Goal: Find specific page/section: Find specific page/section

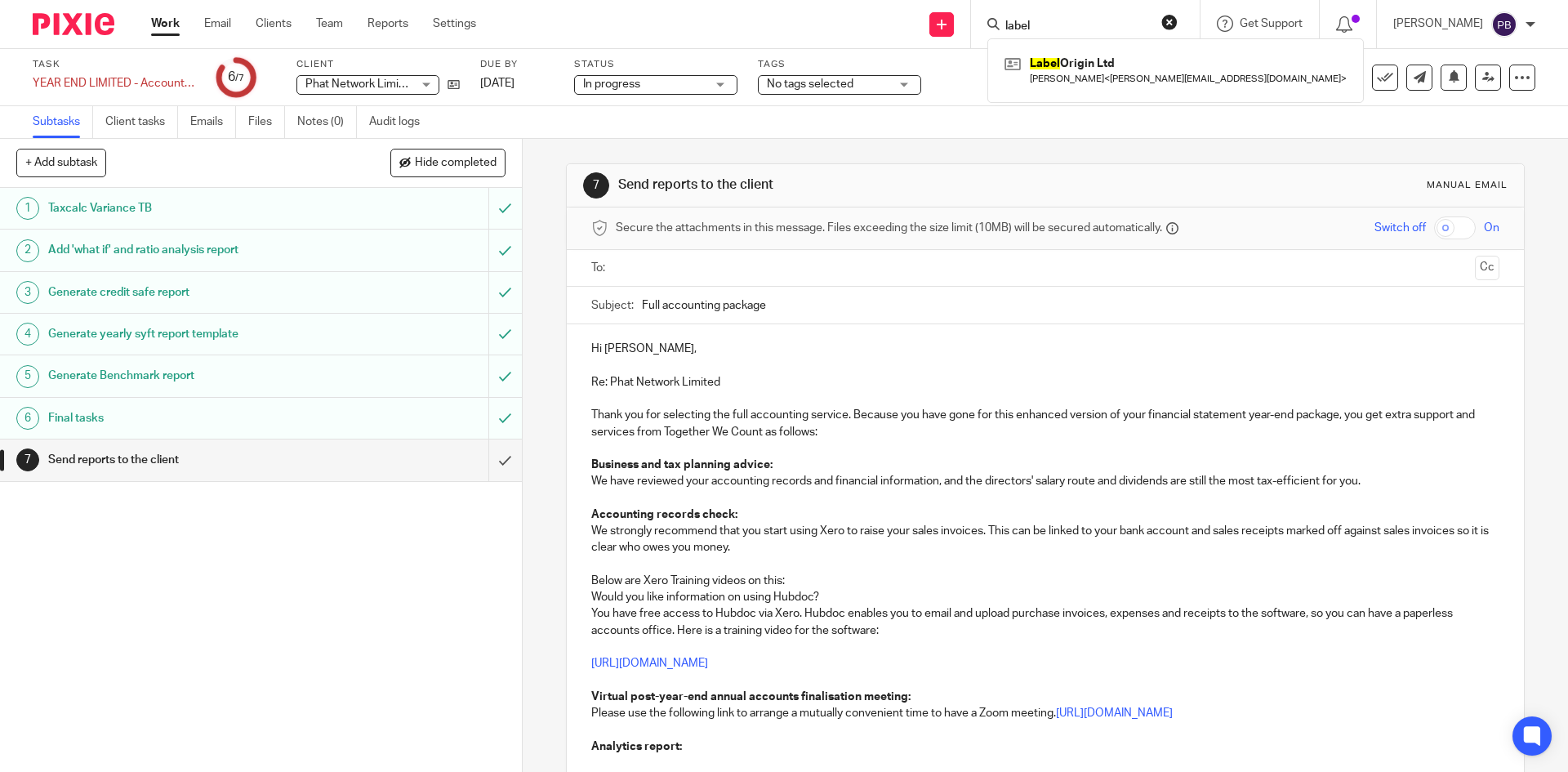
scroll to position [163, 0]
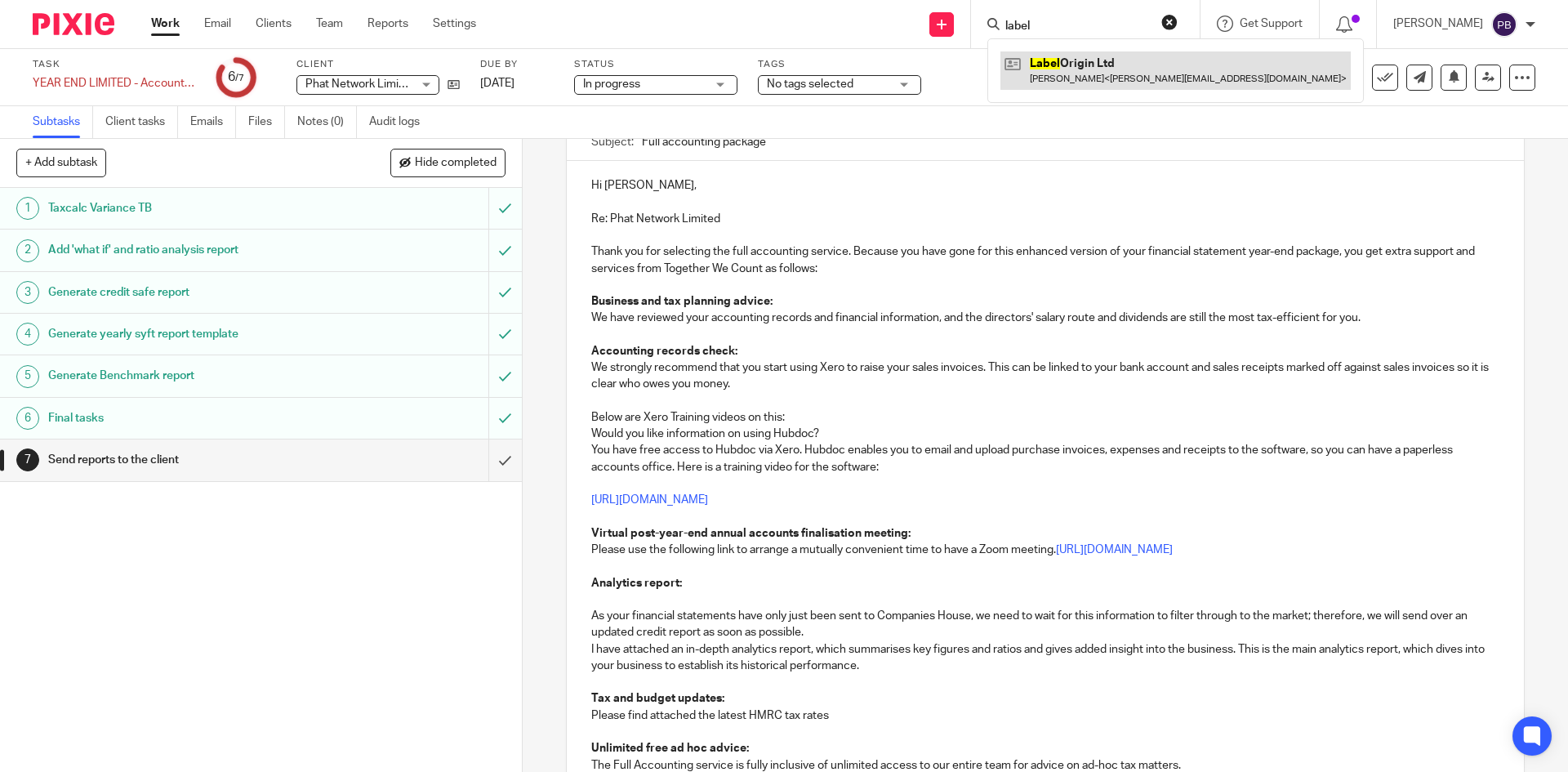
click at [1090, 65] on link at bounding box center [1176, 70] width 350 height 37
click at [1098, 72] on link at bounding box center [1176, 70] width 350 height 37
click at [1092, 62] on link at bounding box center [1176, 70] width 350 height 37
click at [717, 35] on div "Send new email Create task Add client Request signature label Label Origin Ltd …" at bounding box center [1034, 23] width 1068 height 48
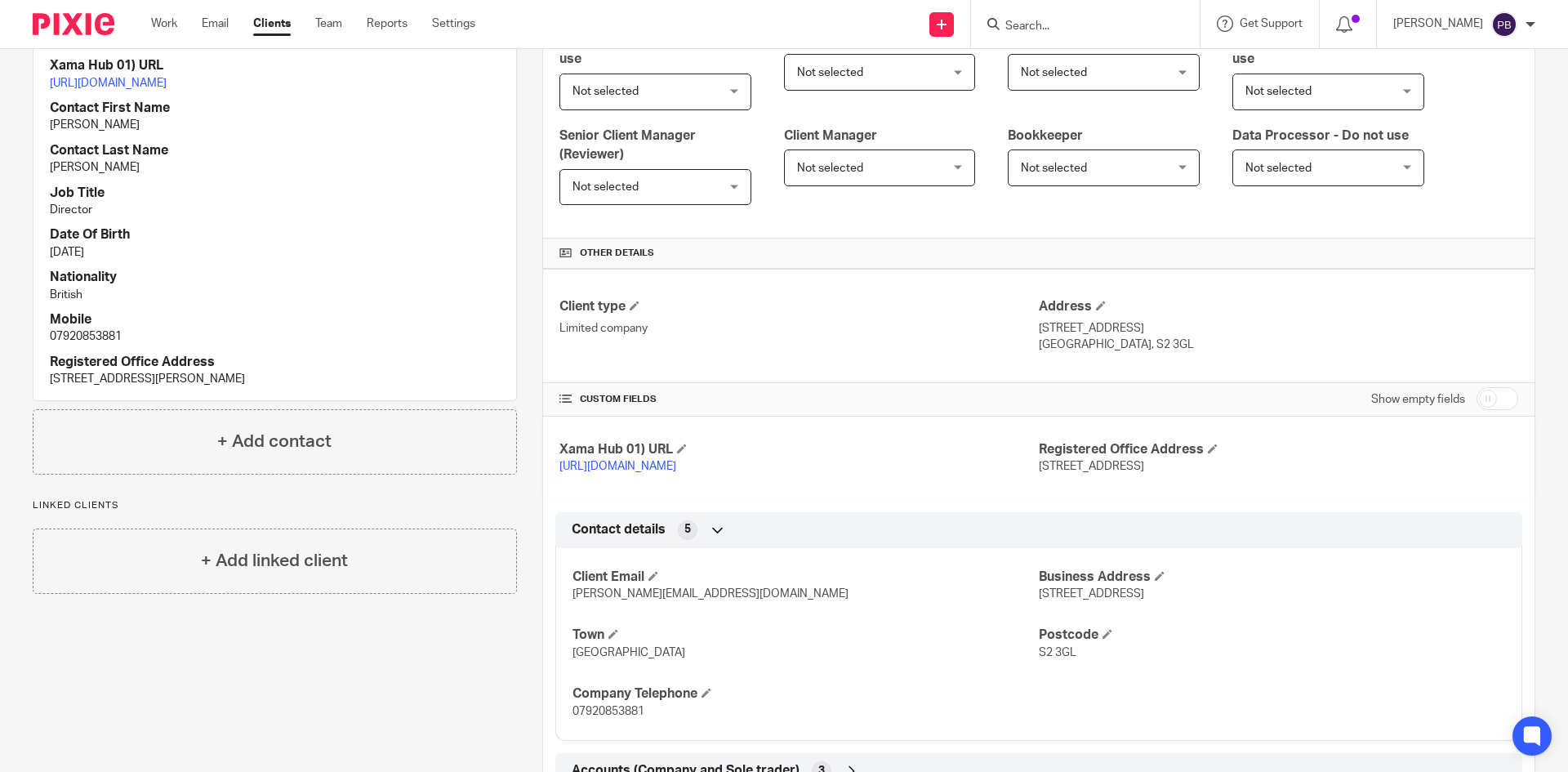
scroll to position [327, 0]
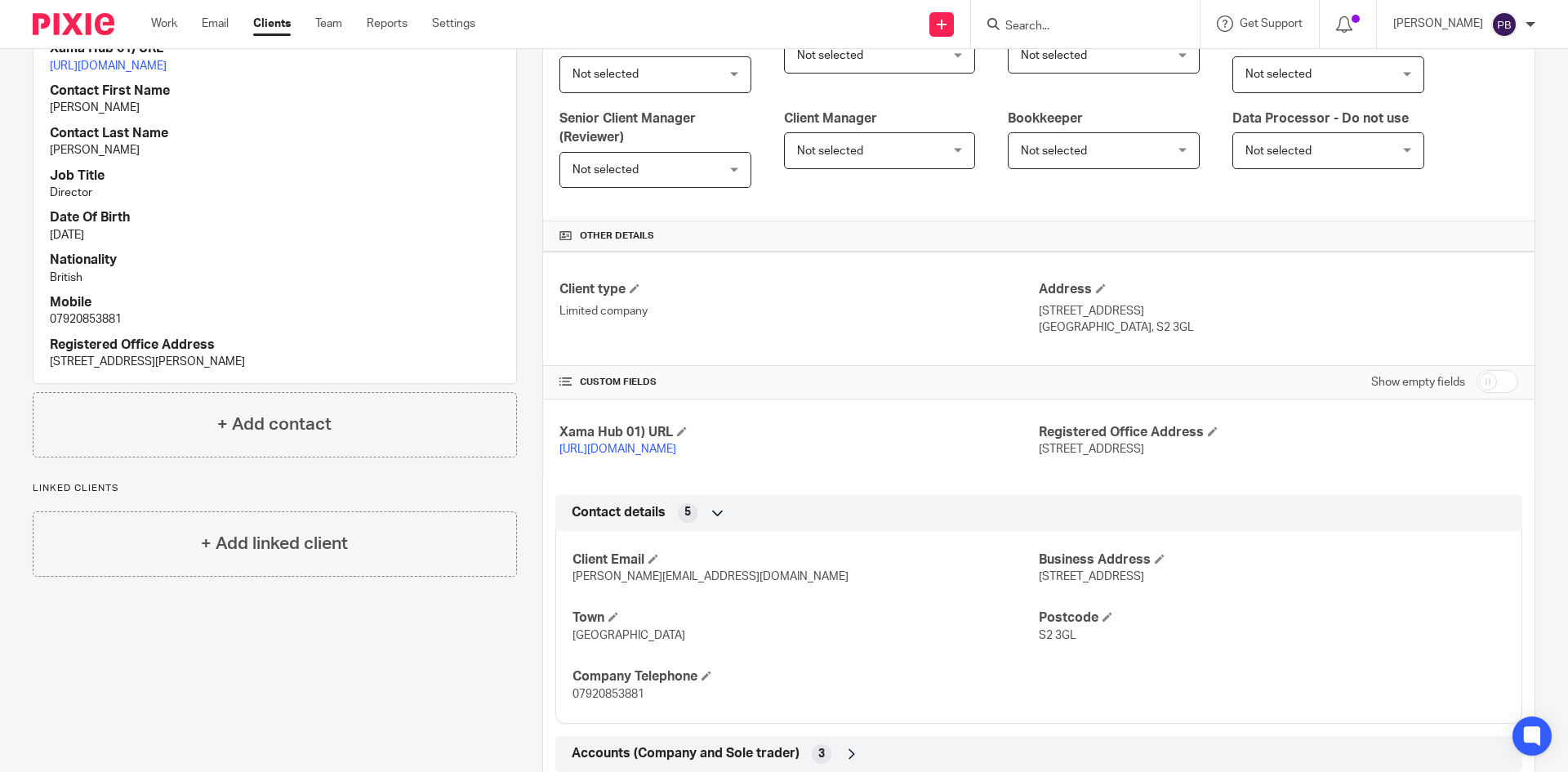
drag, startPoint x: 51, startPoint y: 378, endPoint x: 373, endPoint y: 389, distance: 322.2
click at [373, 383] on div "Xama Hub 01) URL [URL][DOMAIN_NAME] Contact First Name [PERSON_NAME] Contact La…" at bounding box center [274, 204] width 483 height 355
click at [55, 370] on p "Flat6, Elder Court, 83 Heaton Moor Road, Stockport, SK4 4FX" at bounding box center [275, 361] width 450 height 17
drag, startPoint x: 49, startPoint y: 379, endPoint x: 403, endPoint y: 373, distance: 354.1
click at [403, 373] on div "Xama Hub 01) URL https://platform.xamatech.com/portal/crm/clients/37e26350-9c68…" at bounding box center [274, 204] width 483 height 355
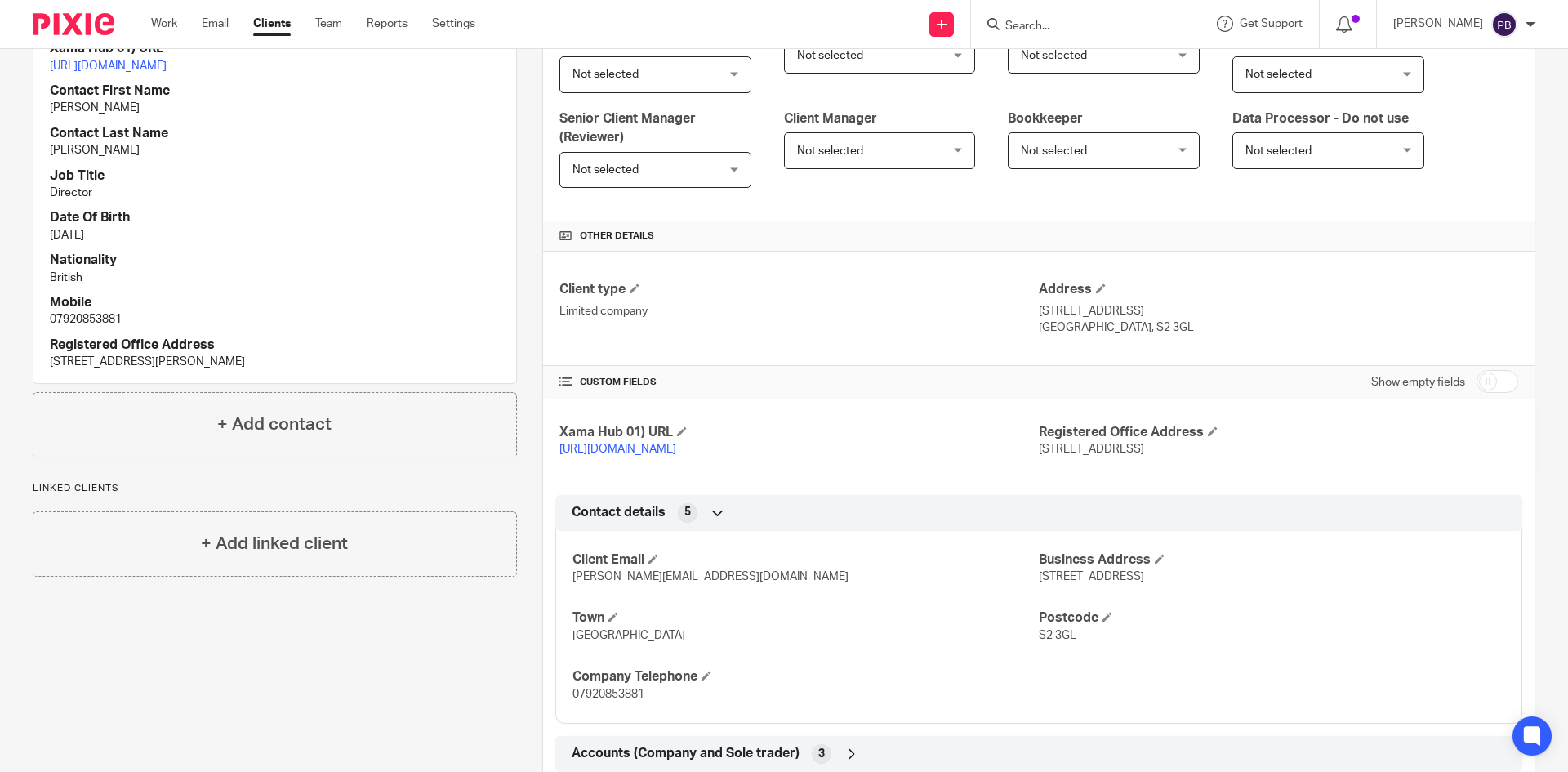
click at [374, 370] on p "Flat6, Elder Court, 83 Heaton Moor Road, Stockport, SK4 4FX" at bounding box center [275, 361] width 450 height 17
click at [274, 226] on h4 "Date Of Birth" at bounding box center [275, 218] width 450 height 18
drag, startPoint x: 364, startPoint y: 379, endPoint x: 39, endPoint y: 386, distance: 325.1
click at [39, 383] on div "Xama Hub 01) URL https://platform.xamatech.com/portal/crm/clients/37e26350-9c68…" at bounding box center [274, 204] width 483 height 355
click at [390, 311] on h4 "Mobile" at bounding box center [275, 302] width 450 height 18
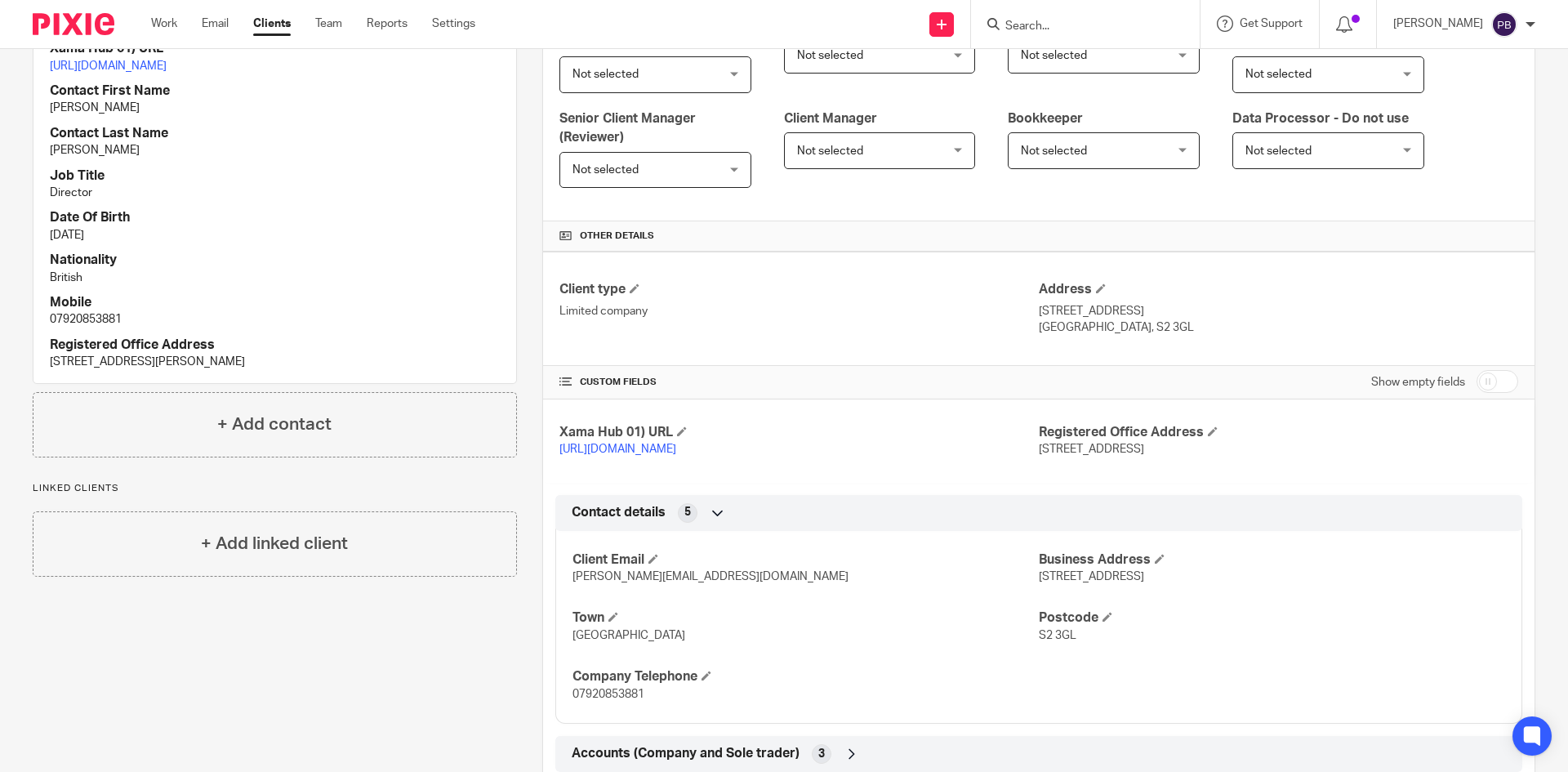
drag, startPoint x: 48, startPoint y: 377, endPoint x: 400, endPoint y: 372, distance: 352.0
click at [400, 372] on div "Xama Hub 01) URL https://platform.xamatech.com/portal/crm/clients/37e26350-9c68…" at bounding box center [274, 204] width 483 height 355
click at [457, 688] on div "Client contacts David Carr (Director) 07920853881 david@00investments.com Edit …" at bounding box center [262, 436] width 510 height 1178
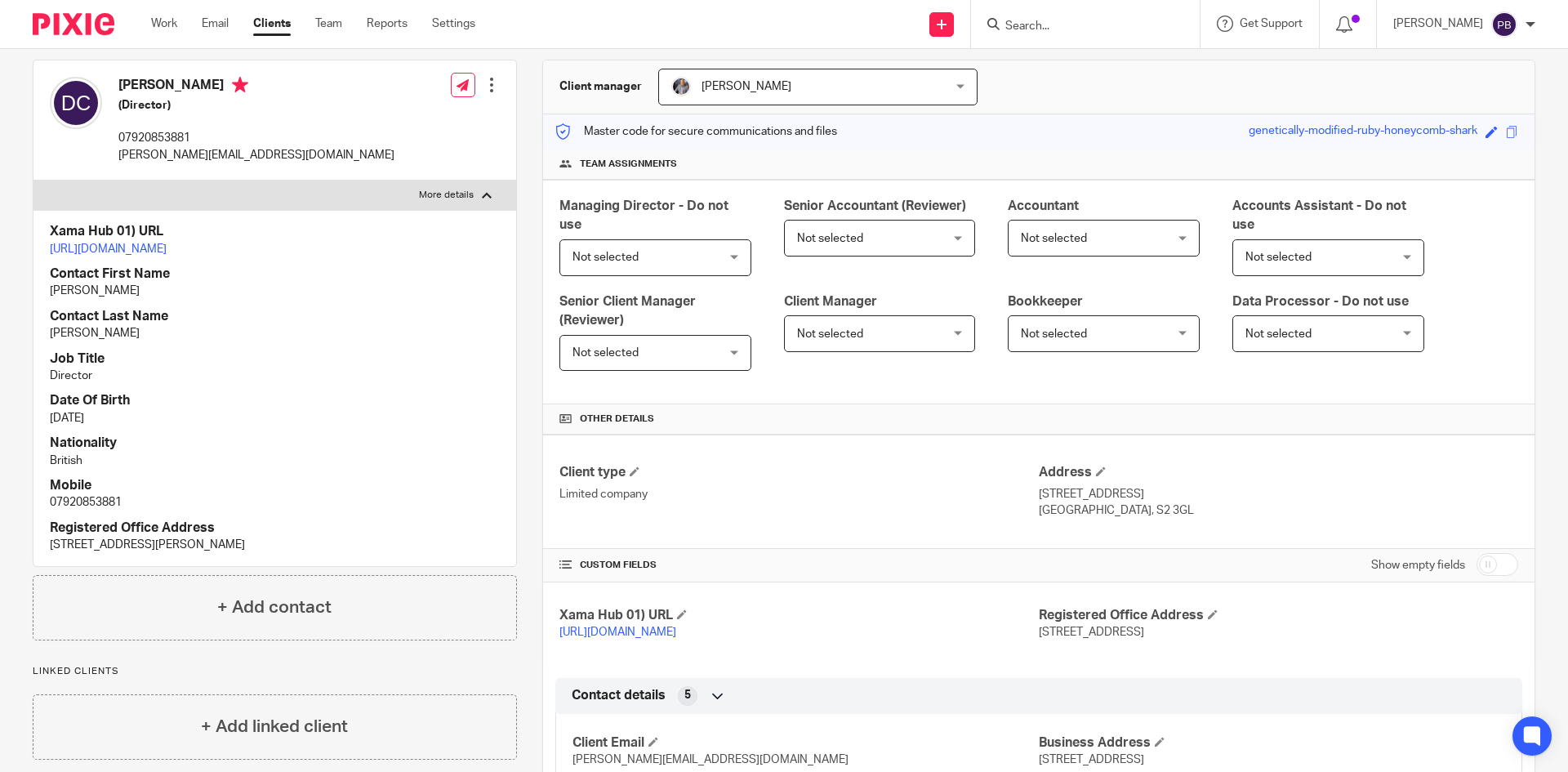
scroll to position [0, 0]
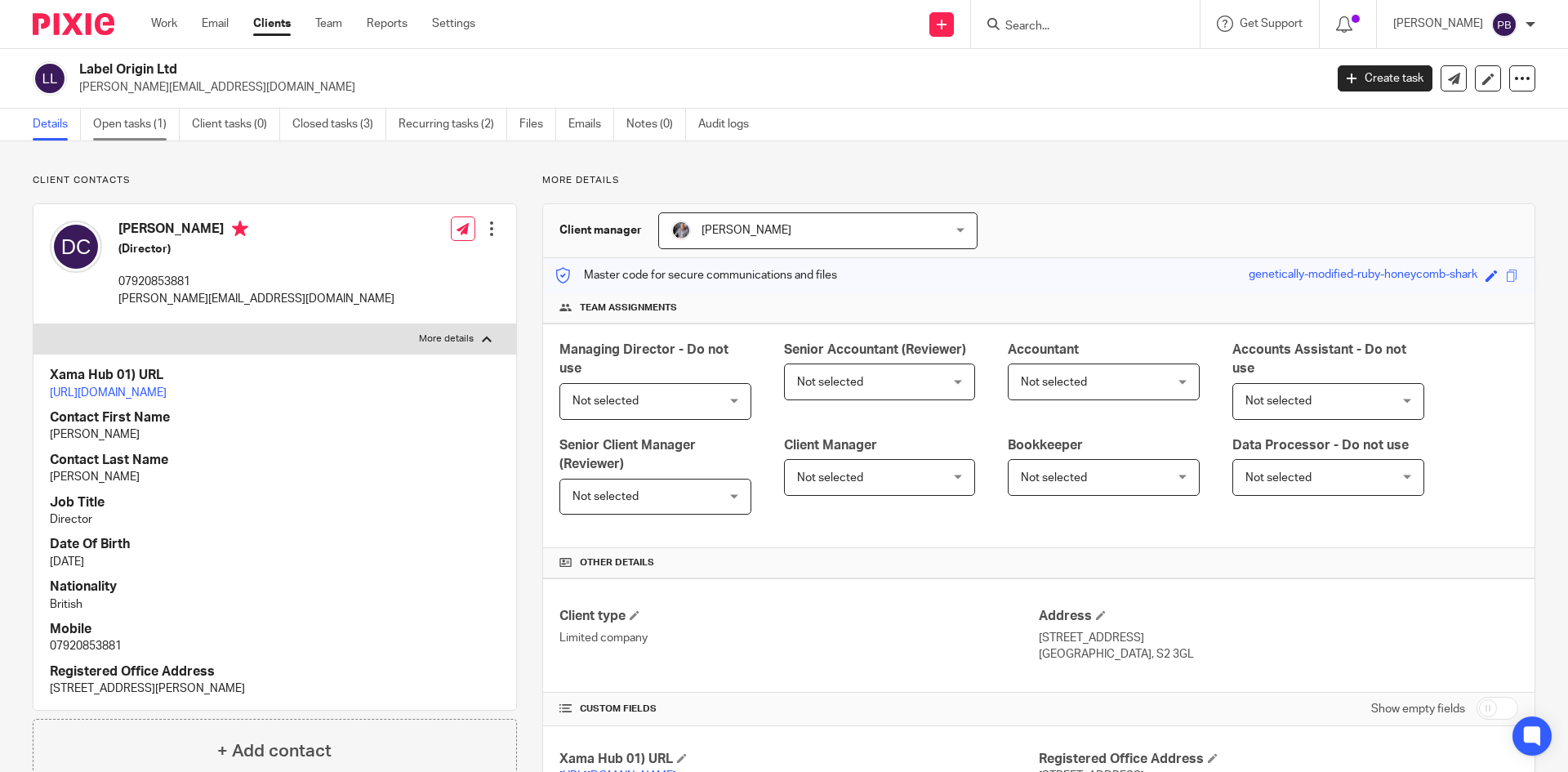
click at [134, 123] on link "Open tasks (1)" at bounding box center [136, 124] width 86 height 32
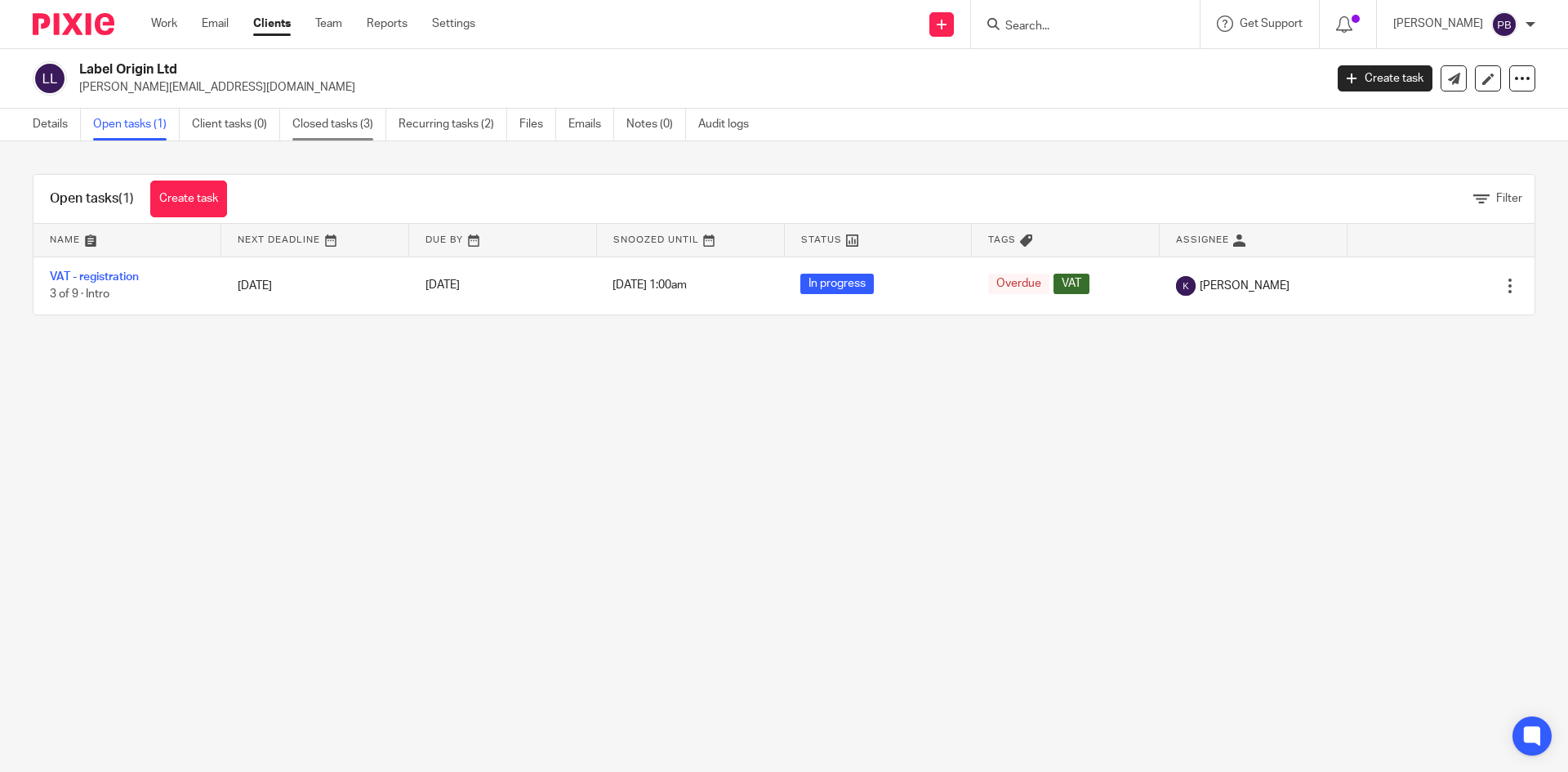
click at [325, 123] on link "Closed tasks (3)" at bounding box center [340, 124] width 94 height 32
click at [325, 125] on link "Closed tasks (3)" at bounding box center [340, 124] width 94 height 32
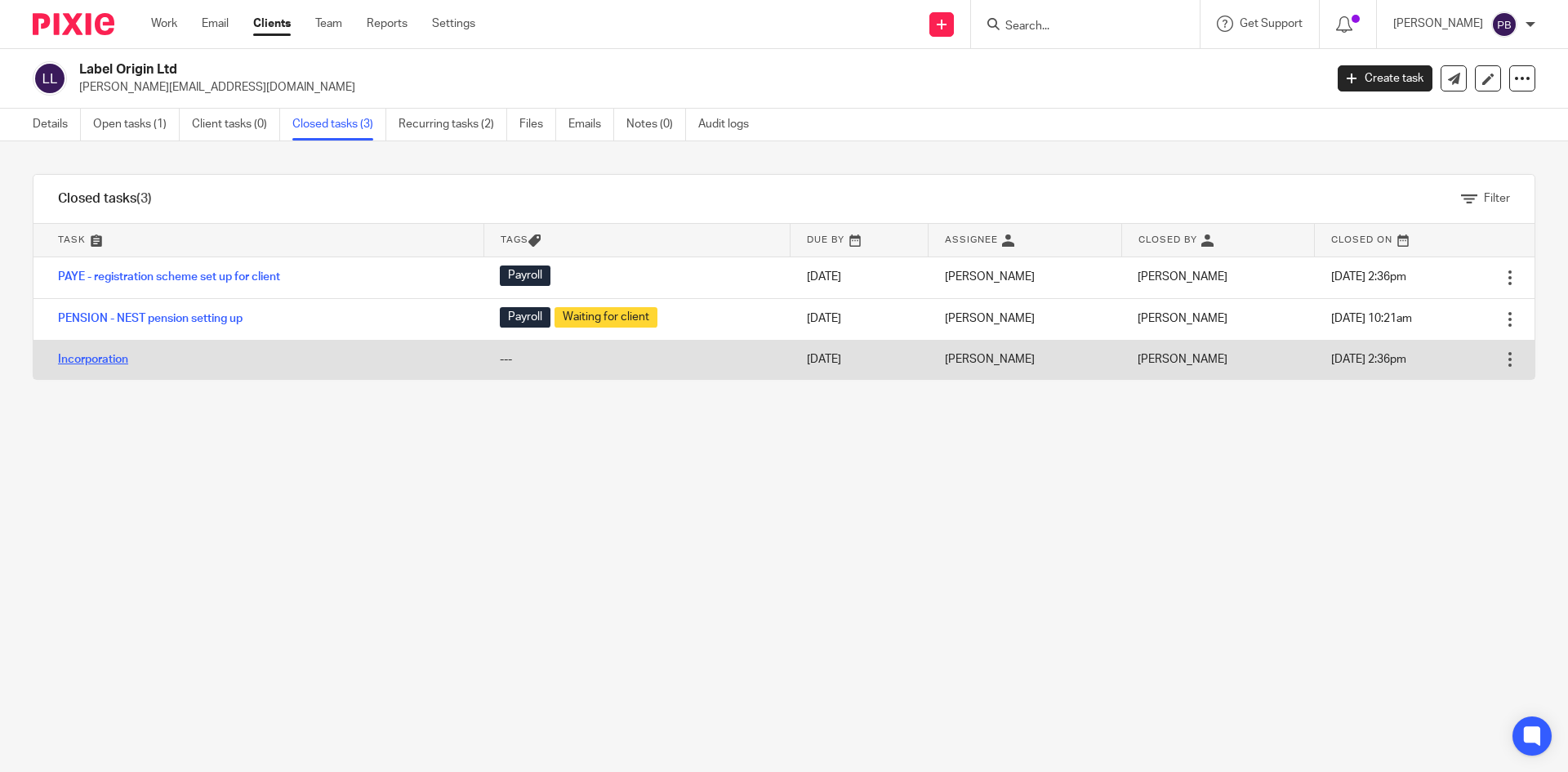
click at [111, 359] on link "Incorporation" at bounding box center [93, 359] width 70 height 12
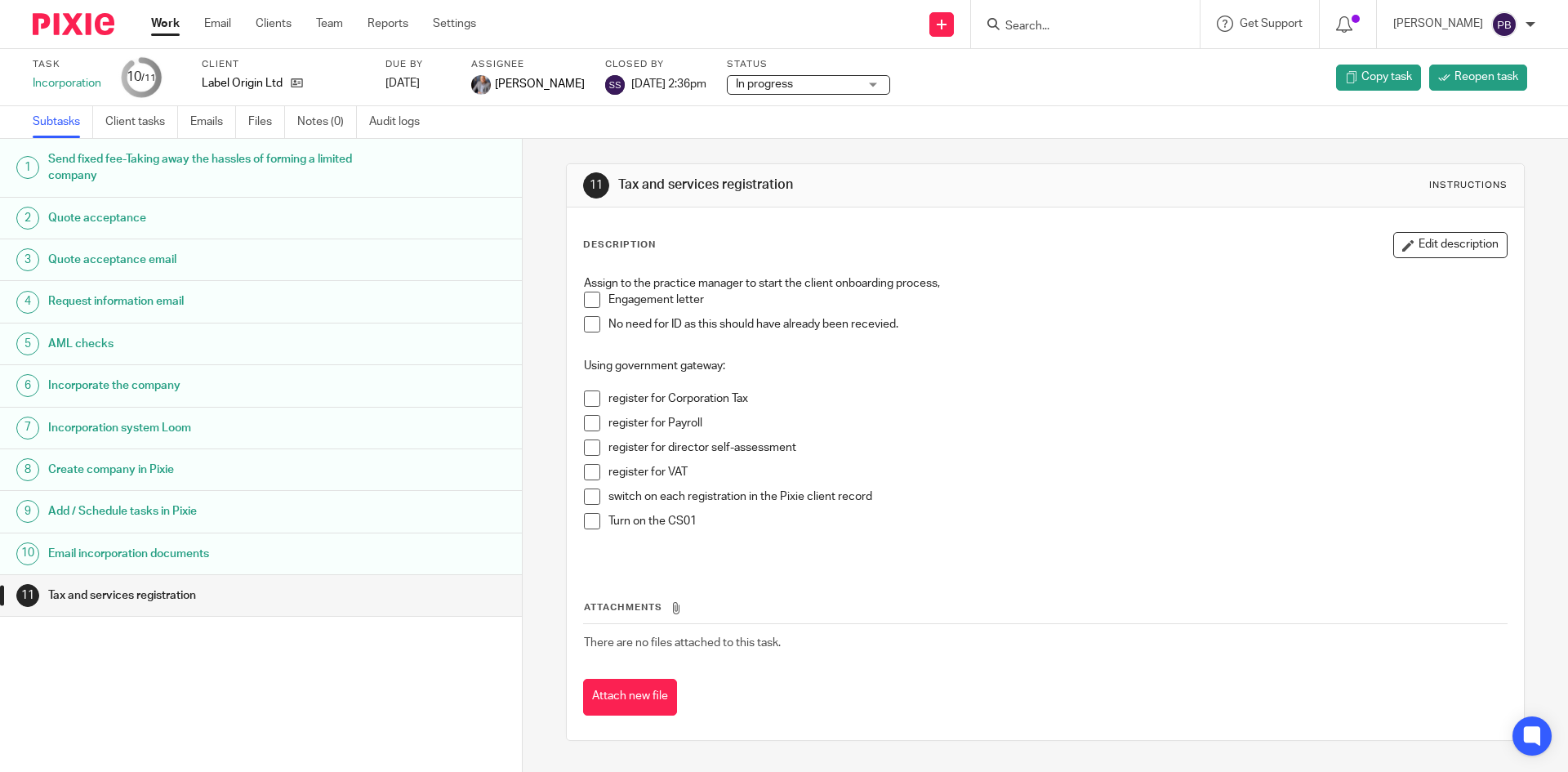
click at [919, 327] on p "No need for ID as this should have already been recevied." at bounding box center [1057, 324] width 898 height 17
click at [802, 388] on p at bounding box center [1045, 382] width 922 height 17
